Goal: Task Accomplishment & Management: Use online tool/utility

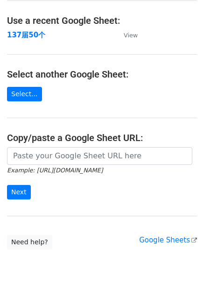
scroll to position [72, 0]
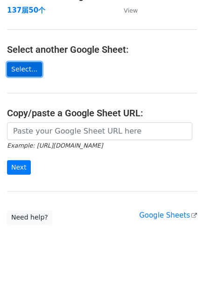
click at [26, 63] on link "Select..." at bounding box center [24, 69] width 35 height 14
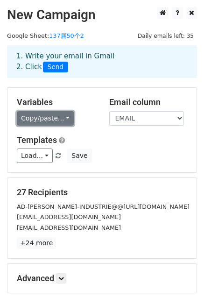
click at [40, 121] on link "Copy/paste..." at bounding box center [45, 118] width 57 height 14
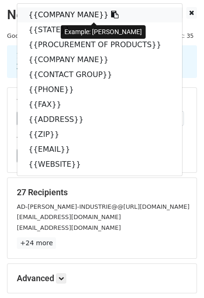
click at [81, 13] on link "{{COMPANY MANE}}" at bounding box center [99, 14] width 165 height 15
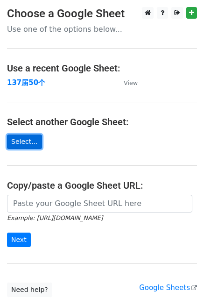
click at [24, 144] on link "Select..." at bounding box center [24, 141] width 35 height 14
click at [28, 143] on link "Select..." at bounding box center [24, 141] width 35 height 14
click at [27, 137] on link "Select..." at bounding box center [24, 141] width 35 height 14
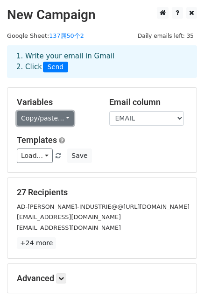
click at [55, 125] on link "Copy/paste..." at bounding box center [45, 118] width 57 height 14
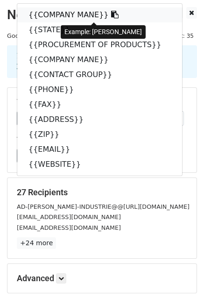
click at [54, 16] on link "{{COMPANY MANE}}" at bounding box center [99, 14] width 165 height 15
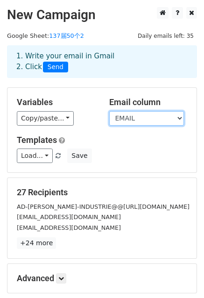
click at [152, 114] on select "COMPANY MANE STATE PROCUREMENT OF PRODUCTS COMPANY MANE CONTACT GROUP PHONE FAX…" at bounding box center [146, 118] width 75 height 14
click at [85, 104] on h5 "Variables" at bounding box center [56, 102] width 78 height 10
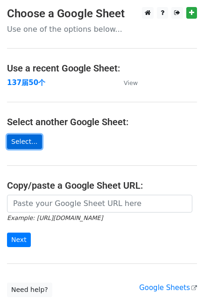
click at [13, 143] on link "Select..." at bounding box center [24, 141] width 35 height 14
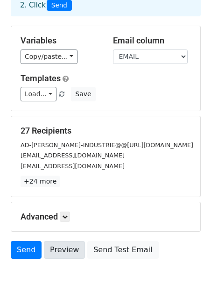
scroll to position [101, 0]
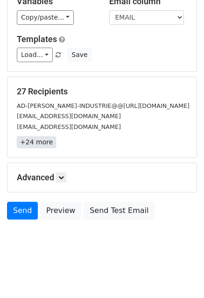
click at [32, 138] on link "+24 more" at bounding box center [36, 142] width 39 height 12
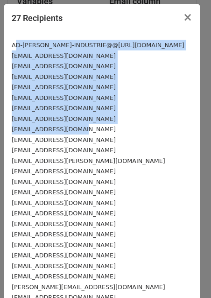
drag, startPoint x: 14, startPoint y: 45, endPoint x: 123, endPoint y: 125, distance: 134.7
click at [123, 125] on div "AD-THOME-INDUSTRIE@@A_D.FR sales@tregout.nl info@TitanAanhangwagens.nl info@tip…" at bounding box center [101, 181] width 195 height 299
click at [33, 63] on small "info@TitanAanhangwagens.nl" at bounding box center [64, 66] width 104 height 7
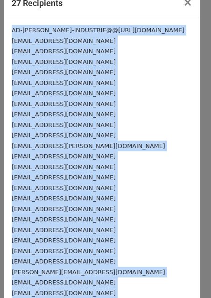
scroll to position [69, 0]
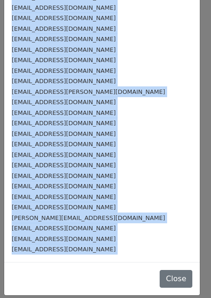
drag, startPoint x: 12, startPoint y: 42, endPoint x: 129, endPoint y: 303, distance: 285.5
click at [129, 297] on html "New Campaign Daily emails left: 35 Google Sheet: 137届50个2 1. Write your email i…" at bounding box center [105, 98] width 211 height 399
copy body "AD-THOME-INDUSTRIE@@A_D.FR sales@tregout.nl info@TitanAanhangwagens.nl info@tip…"
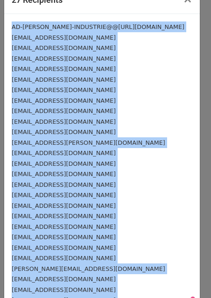
scroll to position [0, 0]
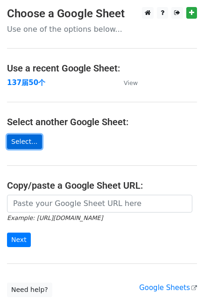
click at [25, 139] on link "Select..." at bounding box center [24, 141] width 35 height 14
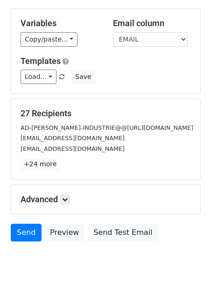
scroll to position [101, 0]
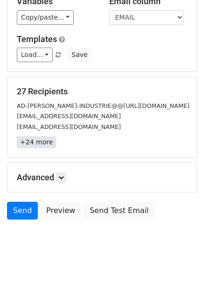
click at [39, 144] on link "+24 more" at bounding box center [36, 142] width 39 height 12
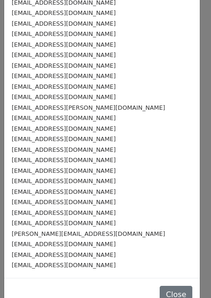
scroll to position [69, 0]
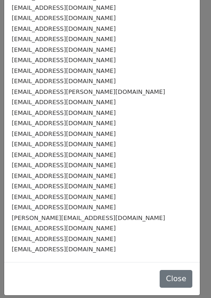
drag, startPoint x: 42, startPoint y: 167, endPoint x: 26, endPoint y: 81, distance: 86.9
click at [42, 166] on small "[EMAIL_ADDRESS][DOMAIN_NAME]" at bounding box center [64, 164] width 104 height 7
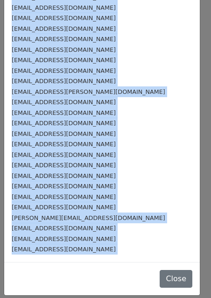
drag, startPoint x: 12, startPoint y: 44, endPoint x: 125, endPoint y: 296, distance: 276.3
click at [125, 296] on div "27 Recipients × AD-[PERSON_NAME]-INDUSTRIE@@[URL][DOMAIN_NAME] [EMAIL_ADDRESS][…" at bounding box center [105, 149] width 211 height 298
copy form "AD-[PERSON_NAME]-INDUSTRIE@@[URL][DOMAIN_NAME] [EMAIL_ADDRESS][DOMAIN_NAME] [EM…"
